Goal: Task Accomplishment & Management: Manage account settings

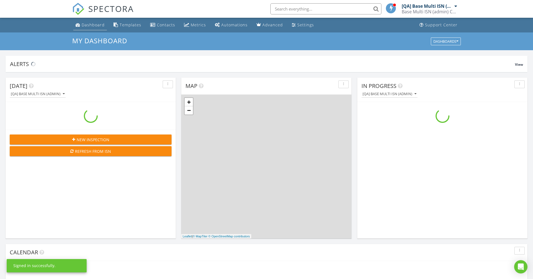
scroll to position [506, 533]
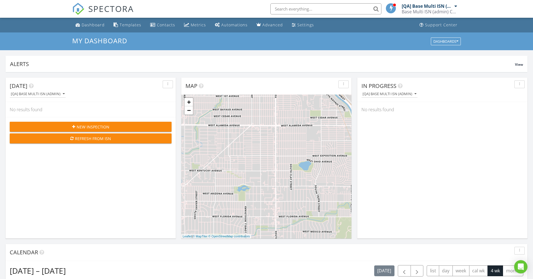
click at [385, 33] on div "My Dashboard Dashboards" at bounding box center [266, 41] width 533 height 18
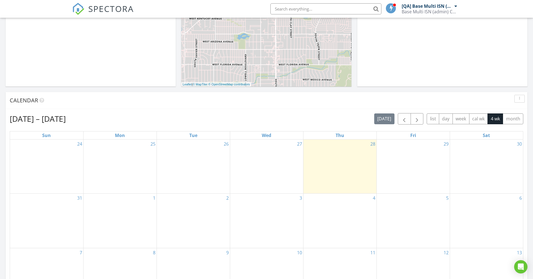
scroll to position [183, 0]
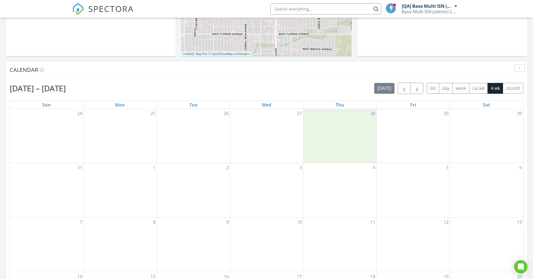
click at [358, 126] on div "28" at bounding box center [339, 136] width 73 height 54
click at [346, 106] on link "Inspection" at bounding box center [339, 103] width 29 height 9
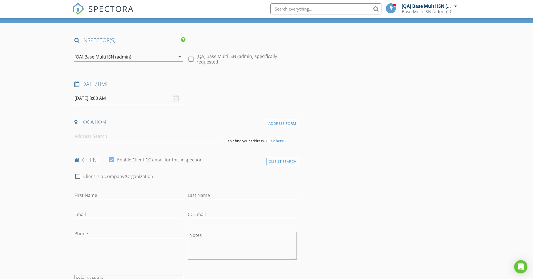
scroll to position [29, 0]
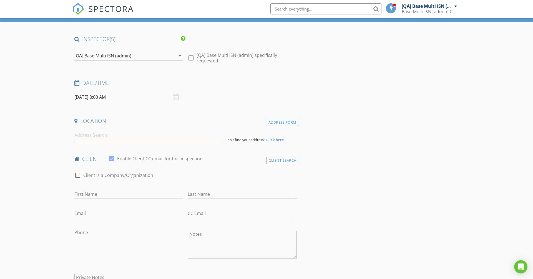
click at [119, 134] on input at bounding box center [147, 136] width 147 height 14
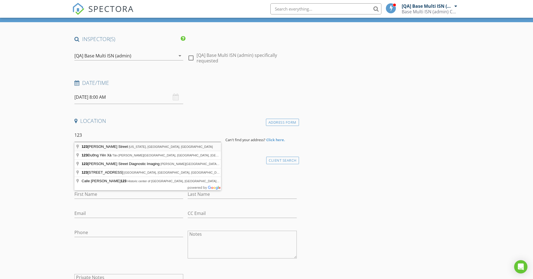
type input "123 William Street, New York, NY, USA"
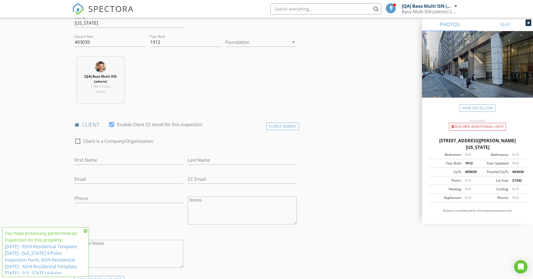
scroll to position [203, 0]
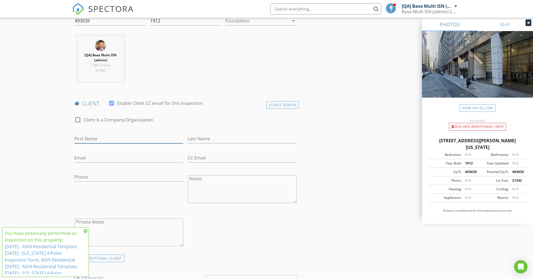
click at [106, 141] on input "First Name" at bounding box center [128, 138] width 109 height 9
type input "Cliente Uno"
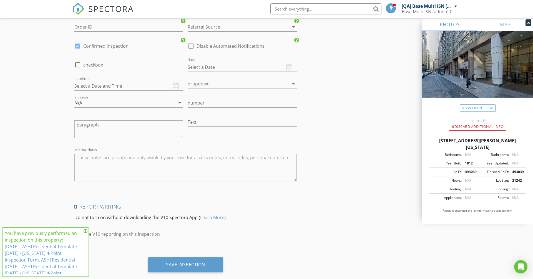
scroll to position [804, 0]
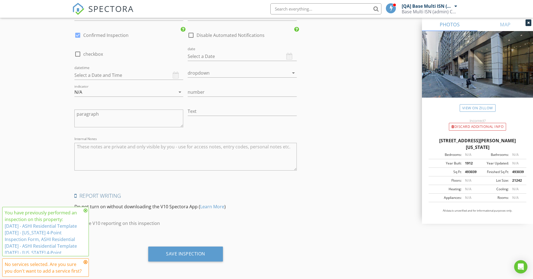
type input "Dos"
click at [85, 210] on icon at bounding box center [86, 211] width 4 height 4
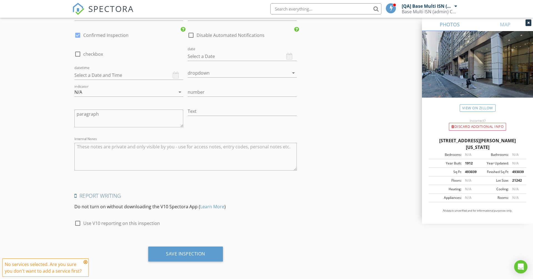
click at [86, 262] on icon at bounding box center [86, 262] width 4 height 4
click at [105, 223] on label "Use V10 reporting on this inspection" at bounding box center [121, 224] width 77 height 6
checkbox input "true"
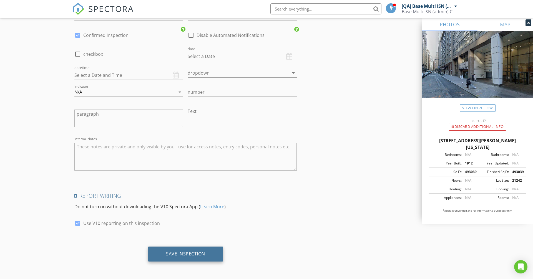
click at [159, 249] on div "Save Inspection" at bounding box center [185, 254] width 75 height 15
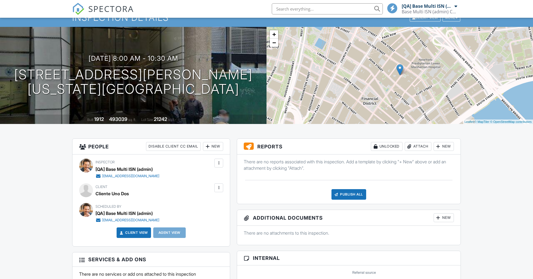
scroll to position [26, 0]
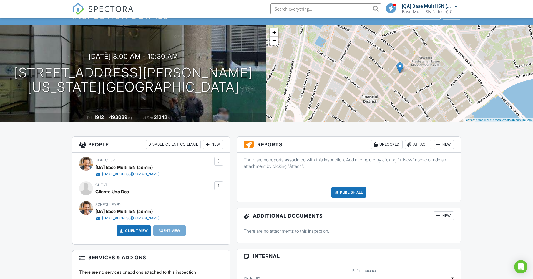
click at [444, 145] on div "New" at bounding box center [444, 144] width 20 height 9
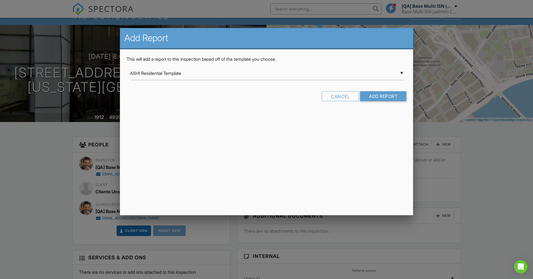
click at [199, 75] on div "▼ ASHI Residential Template ASHI Residential Template Florida 4-Point Inspectio…" at bounding box center [266, 74] width 273 height 14
click at [192, 150] on div "Add Report This will add a report to this inspection based off of the template …" at bounding box center [266, 121] width 293 height 187
click at [383, 97] on input "Add Report" at bounding box center [383, 96] width 46 height 10
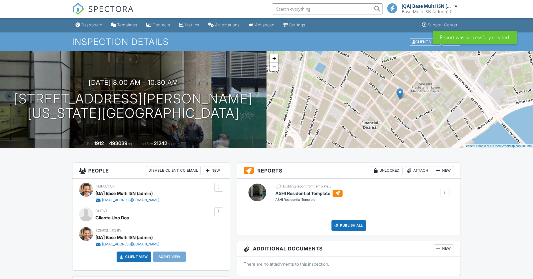
scroll to position [43, 0]
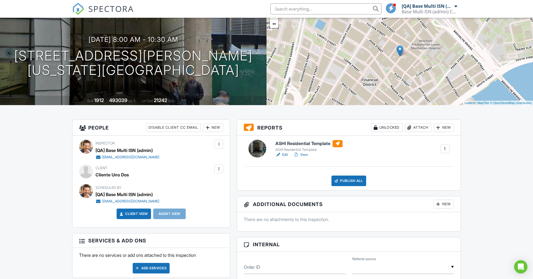
click at [285, 155] on link "Edit" at bounding box center [281, 155] width 12 height 6
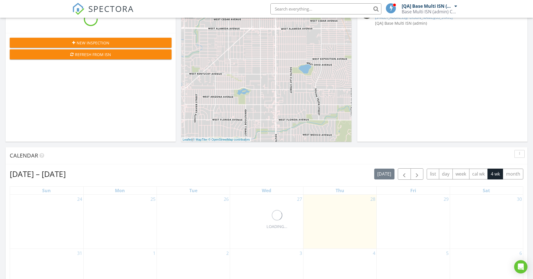
scroll to position [171, 0]
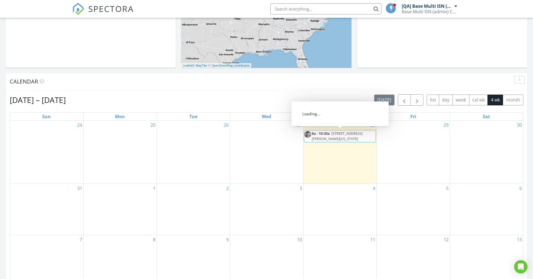
click at [328, 135] on span "8a - 10:30a" at bounding box center [321, 133] width 18 height 5
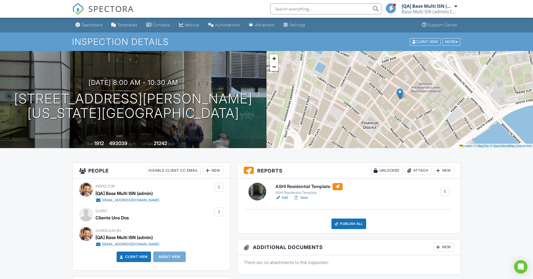
click at [284, 195] on link "Edit" at bounding box center [281, 198] width 12 height 6
click at [302, 198] on link "View" at bounding box center [300, 198] width 14 height 6
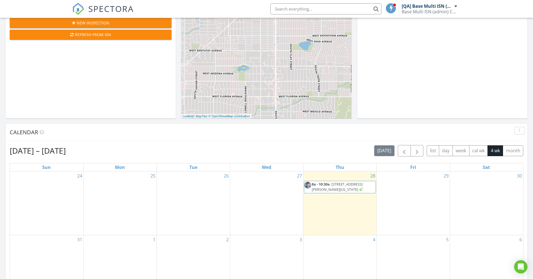
scroll to position [123, 0]
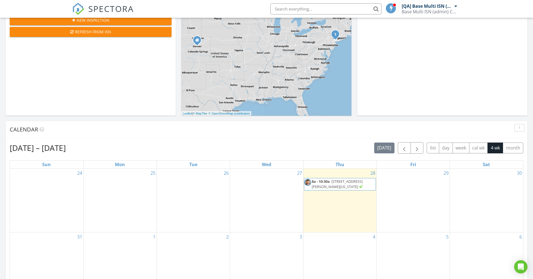
click at [322, 184] on span "123 William St, New York 10038" at bounding box center [338, 184] width 52 height 10
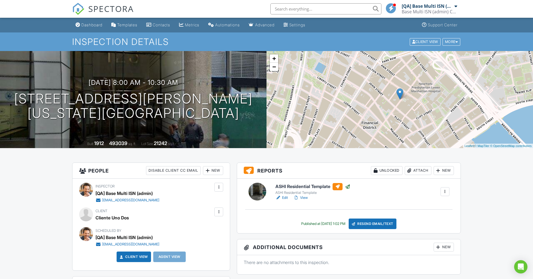
click at [302, 187] on h6 "ASHI Residential Template" at bounding box center [312, 186] width 75 height 7
